Goal: Transaction & Acquisition: Book appointment/travel/reservation

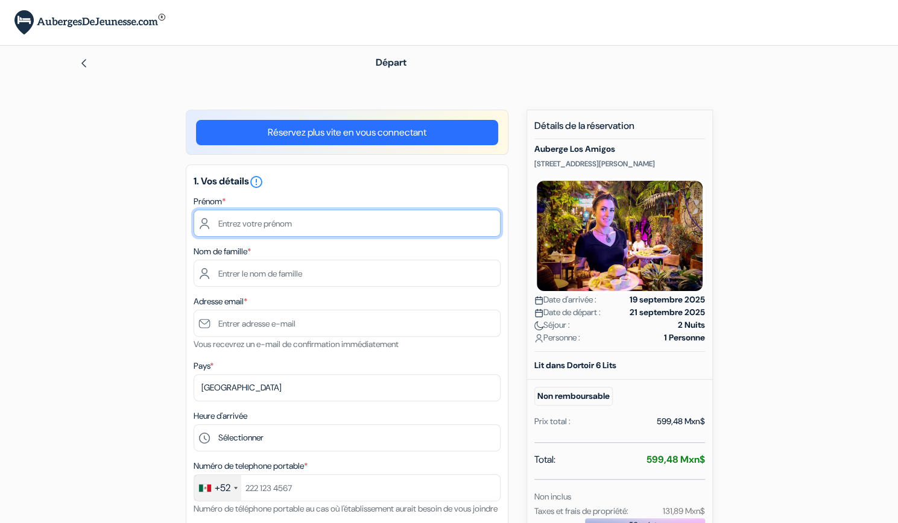
click at [311, 223] on input "text" at bounding box center [346, 223] width 307 height 27
type input "[PERSON_NAME]"
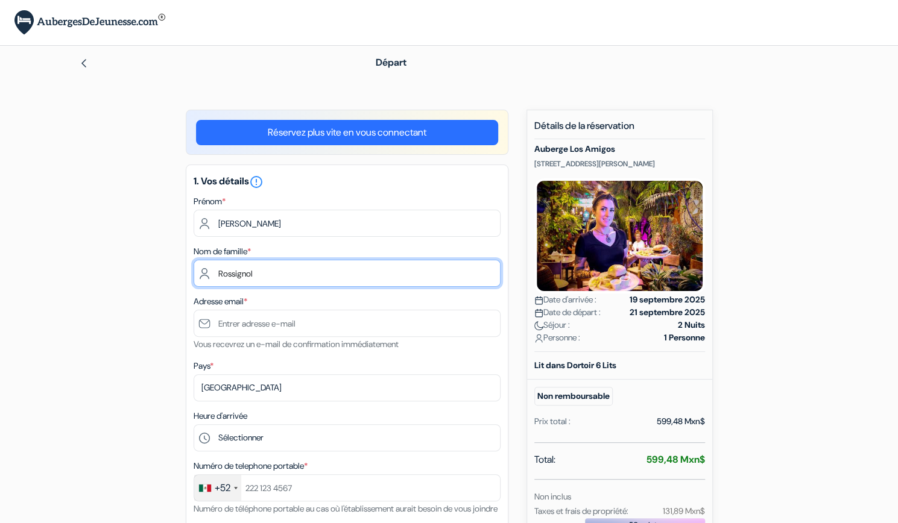
type input "Rossignol"
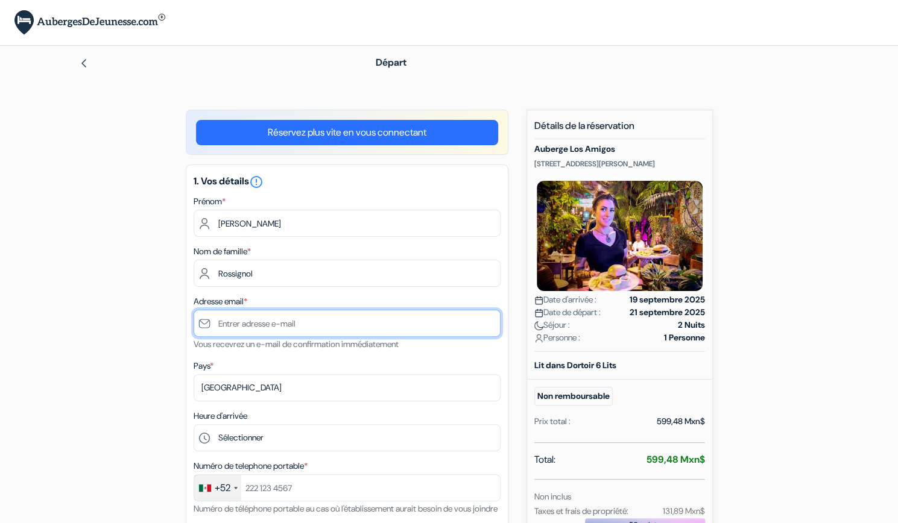
click at [301, 327] on input "text" at bounding box center [346, 323] width 307 height 27
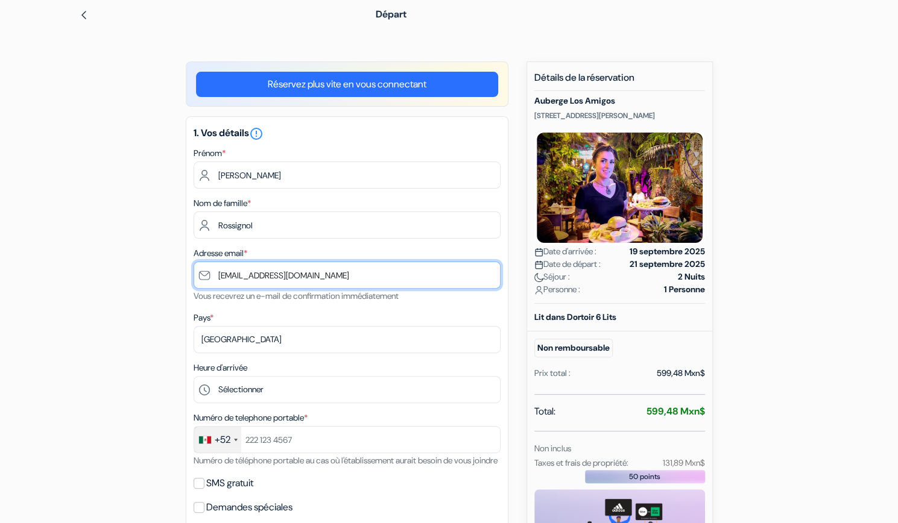
scroll to position [51, 0]
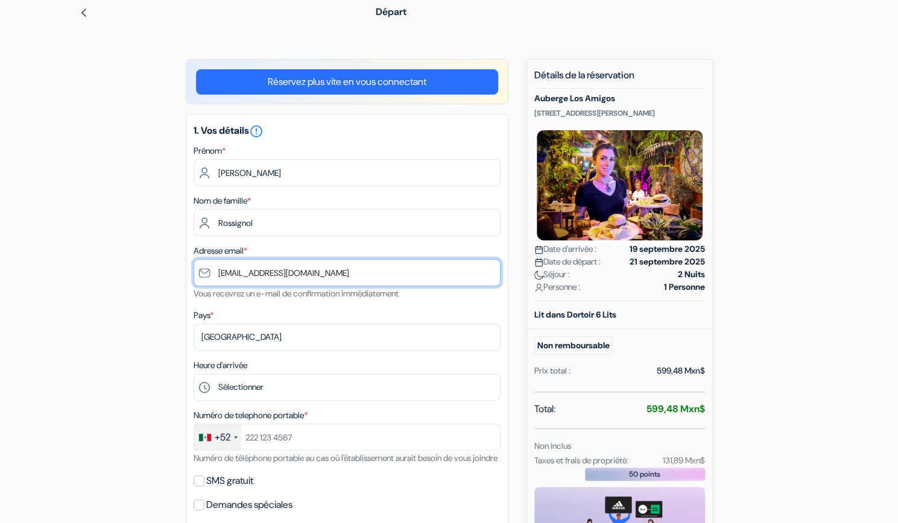
type input "[EMAIL_ADDRESS][DOMAIN_NAME]"
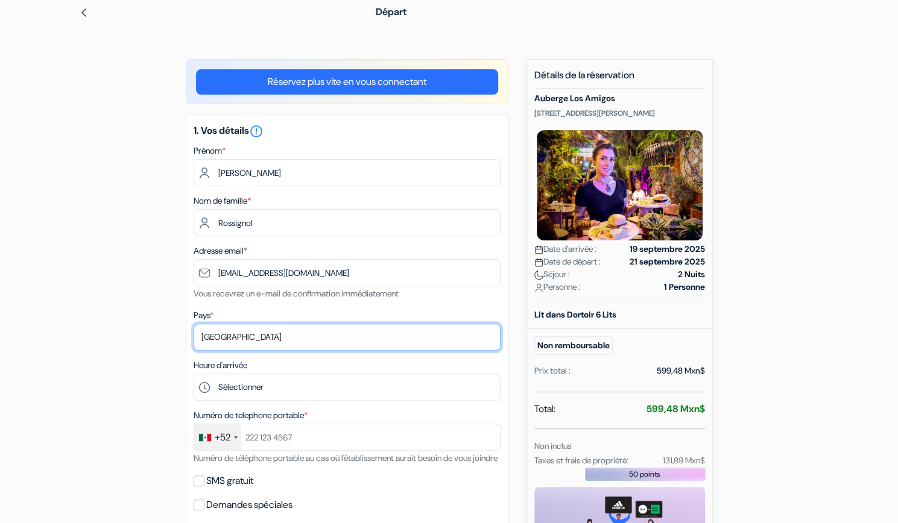
click at [283, 340] on select "Selectionner le pays Abkhazie [GEOGRAPHIC_DATA] [GEOGRAPHIC_DATA] [GEOGRAPHIC_D…" at bounding box center [346, 337] width 307 height 27
select select "fr"
click at [193, 325] on select "Selectionner le pays Abkhazie [GEOGRAPHIC_DATA] [GEOGRAPHIC_DATA] [GEOGRAPHIC_D…" at bounding box center [346, 337] width 307 height 27
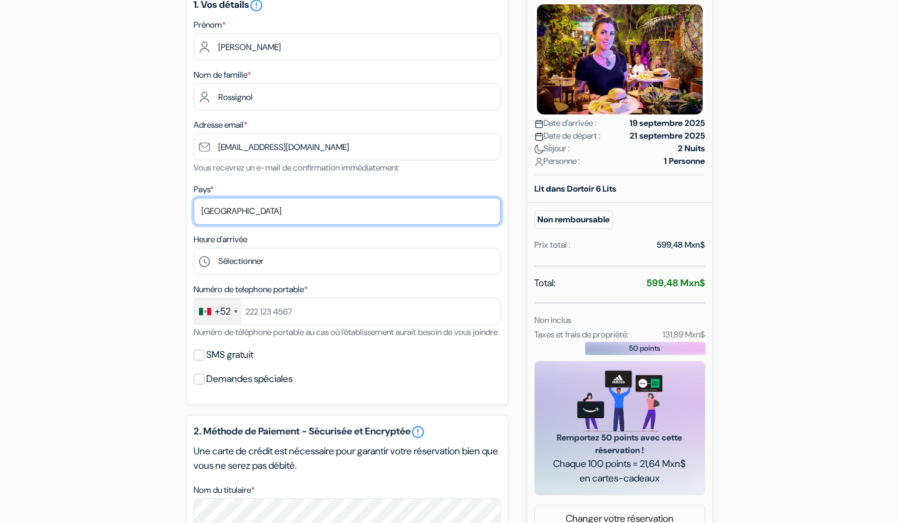
scroll to position [177, 0]
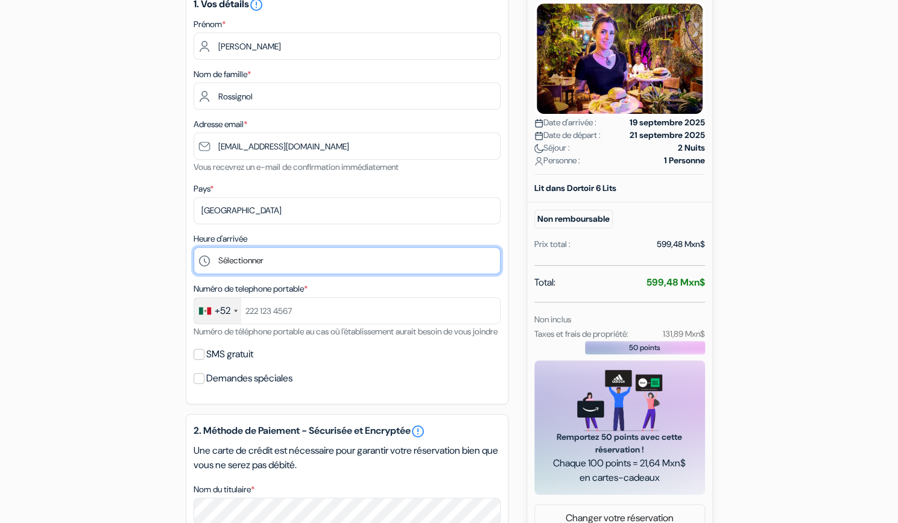
click at [282, 265] on select "Sélectionner 13:00 14:00 15:00 16:00 17:00 18:00 19:00 20:00 21:00 22:00 23:00" at bounding box center [346, 260] width 307 height 27
select select "19"
click at [193, 248] on select "Sélectionner 13:00 14:00 15:00 16:00 17:00 18:00 19:00 20:00 21:00 22:00 23:00" at bounding box center [346, 260] width 307 height 27
click at [230, 317] on div "+52" at bounding box center [217, 311] width 47 height 26
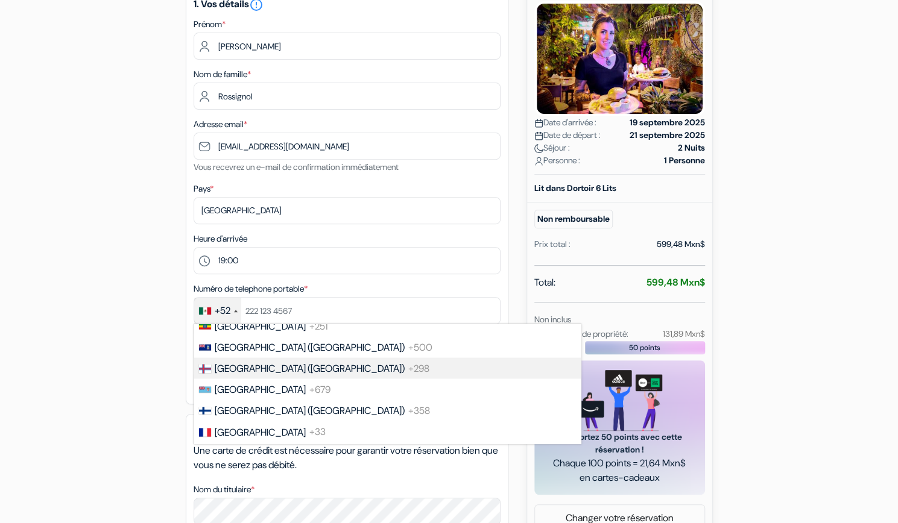
scroll to position [1641, 0]
click at [242, 376] on span "[GEOGRAPHIC_DATA]" at bounding box center [260, 369] width 91 height 13
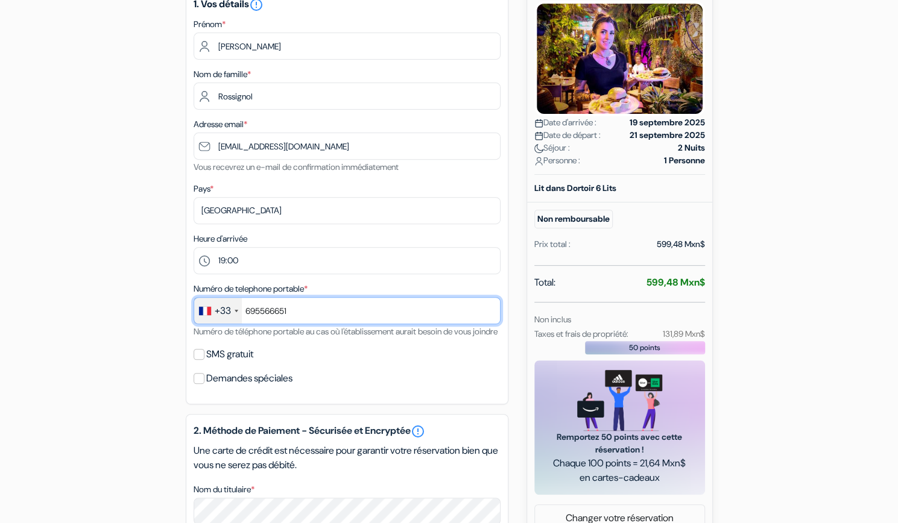
type input "695566651"
click at [313, 387] on div "Demandes spéciales" at bounding box center [346, 378] width 307 height 17
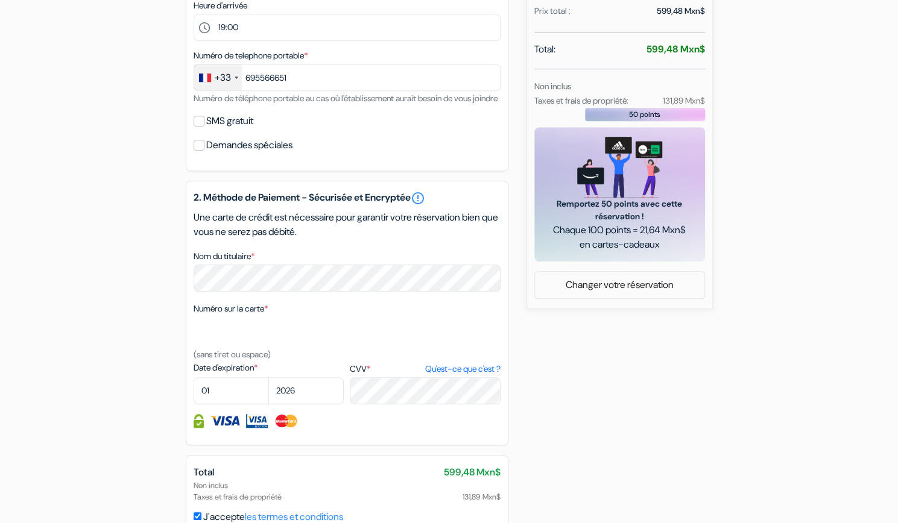
scroll to position [411, 0]
click at [229, 404] on select "01 02 03 04 05 06 07 08 09 10 11 12" at bounding box center [230, 390] width 75 height 27
select select "04"
click at [193, 394] on select "01 02 03 04 05 06 07 08 09 10 11 12" at bounding box center [230, 390] width 75 height 27
click at [295, 404] on select "2025 2026 2027 2028 2029 2030 2031 2032 2033 2034 2035 2036 2037 2038 2039 2040…" at bounding box center [305, 390] width 75 height 27
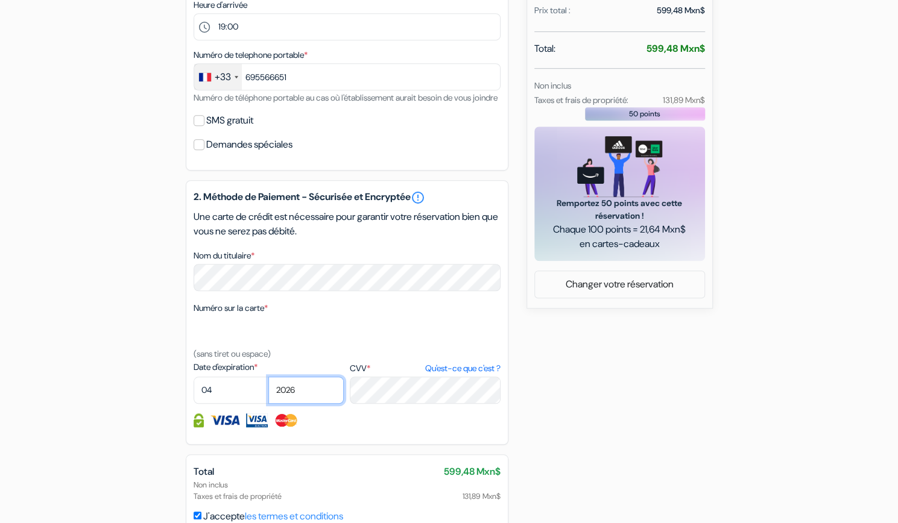
select select "2027"
click at [268, 394] on select "2025 2026 2027 2028 2029 2030 2031 2032 2033 2034 2035 2036 2037 2038 2039 2040…" at bounding box center [305, 390] width 75 height 27
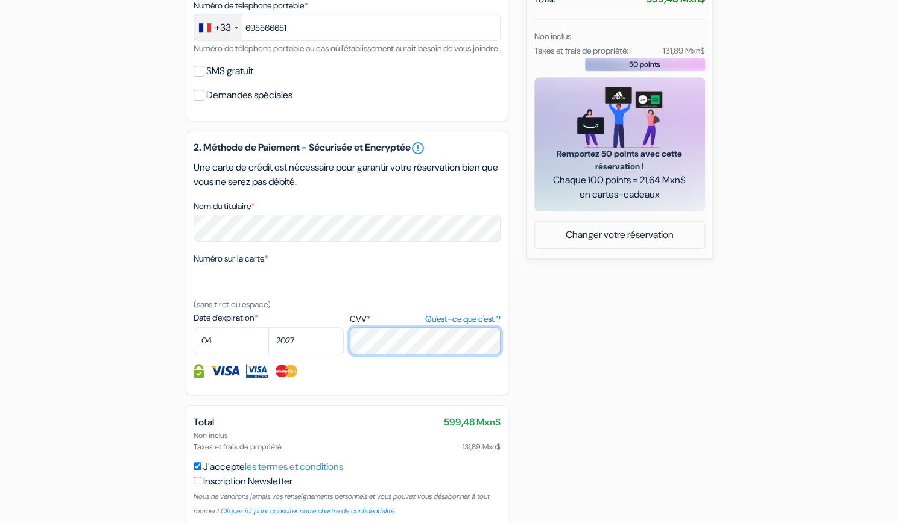
scroll to position [533, 0]
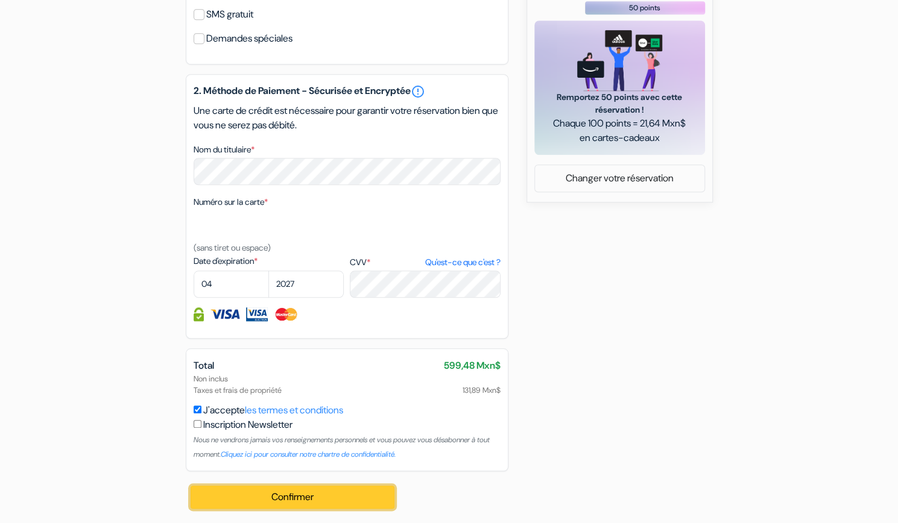
click at [306, 493] on button "Confirmer Loading..." at bounding box center [292, 497] width 204 height 23
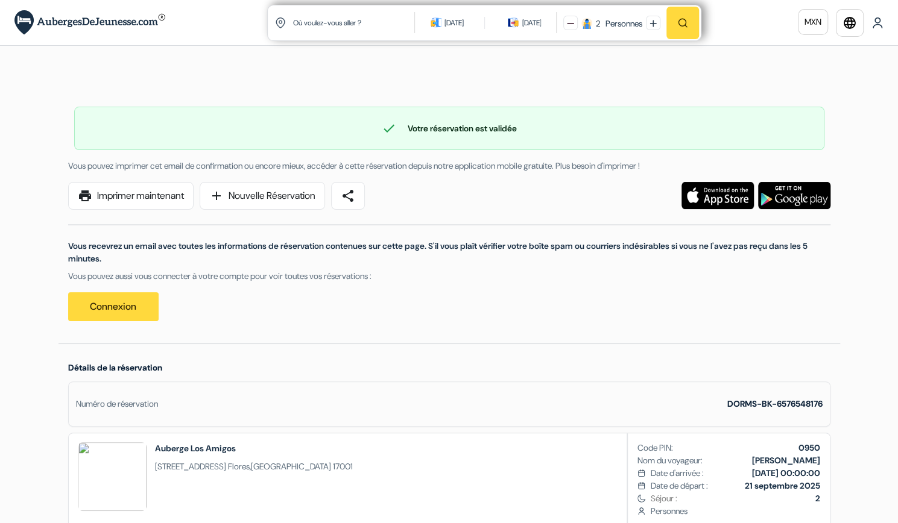
click at [372, 306] on div "Vous recevrez un email avec toutes les informations de réservation contenues su…" at bounding box center [449, 266] width 776 height 112
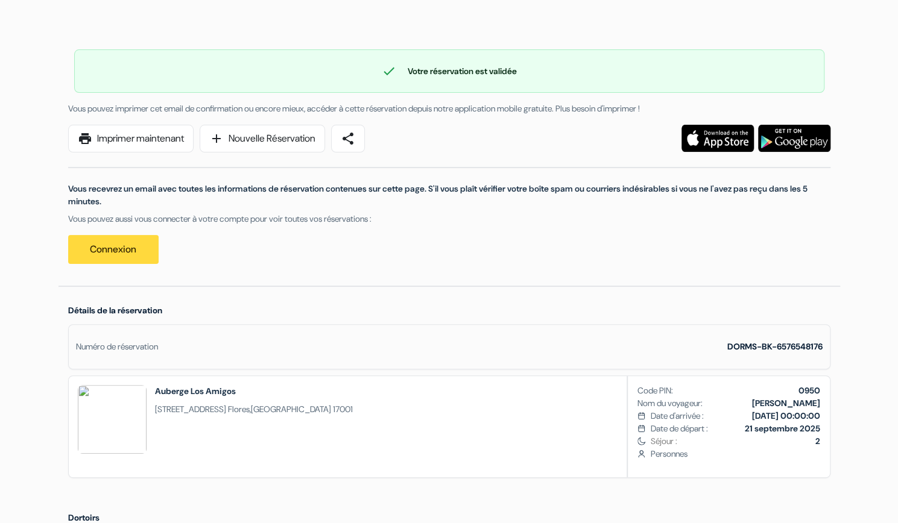
scroll to position [60, 0]
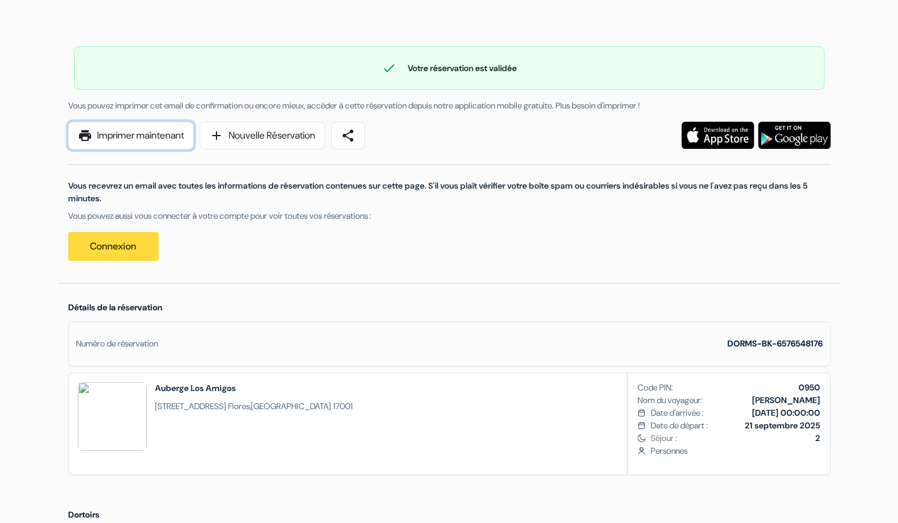
click at [174, 138] on link "print Imprimer maintenant" at bounding box center [130, 136] width 125 height 28
